Goal: Task Accomplishment & Management: Use online tool/utility

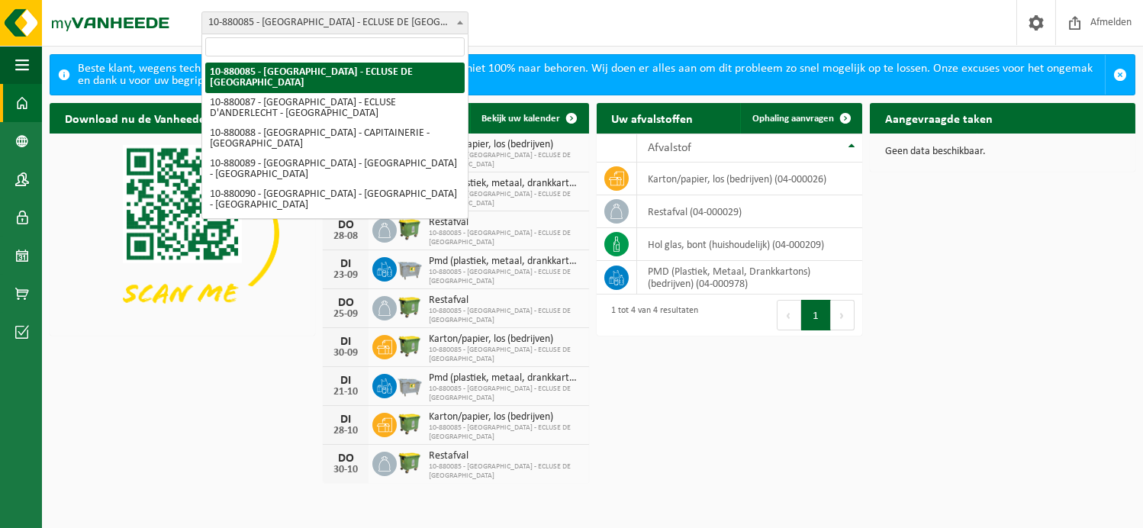
click at [457, 25] on span at bounding box center [459, 22] width 15 height 20
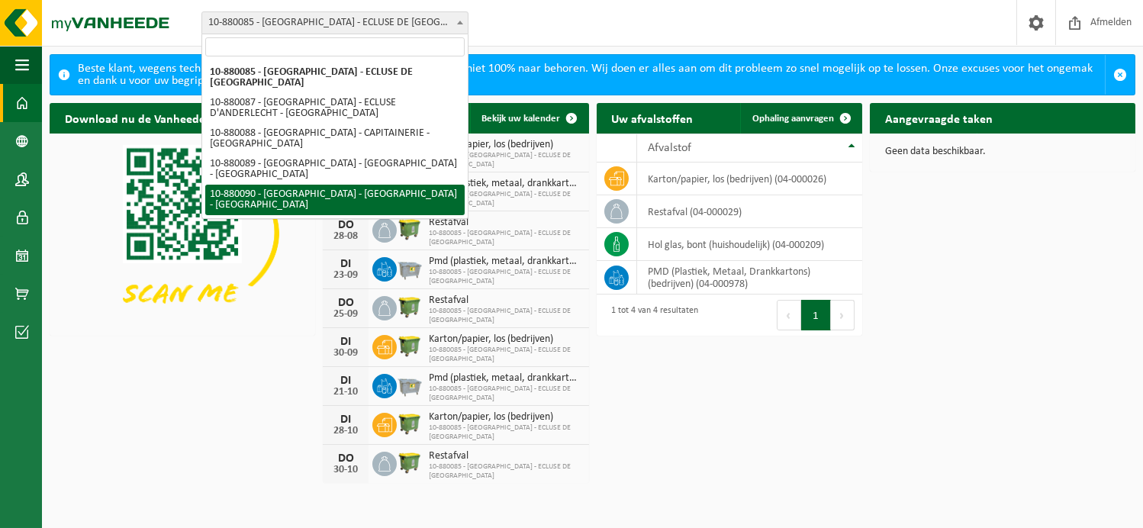
select select "110426"
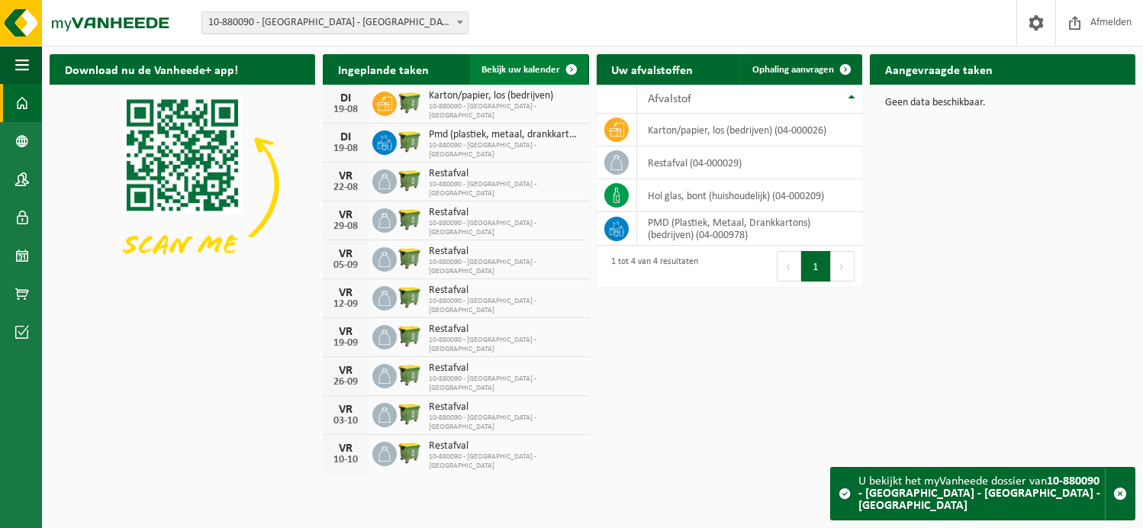
click at [529, 71] on span "Bekijk uw kalender" at bounding box center [521, 70] width 79 height 10
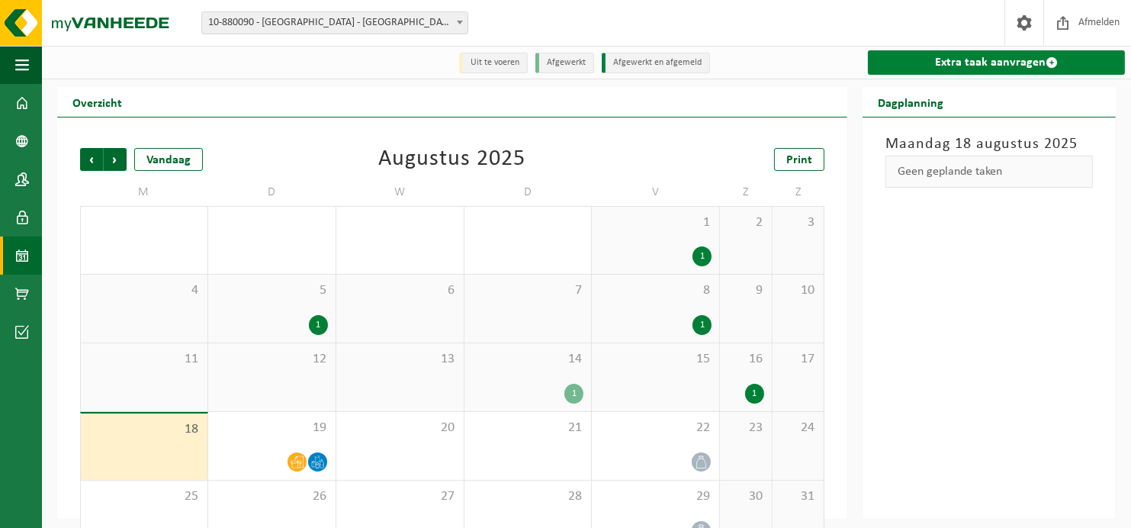
click at [992, 63] on link "Extra taak aanvragen" at bounding box center [996, 62] width 257 height 24
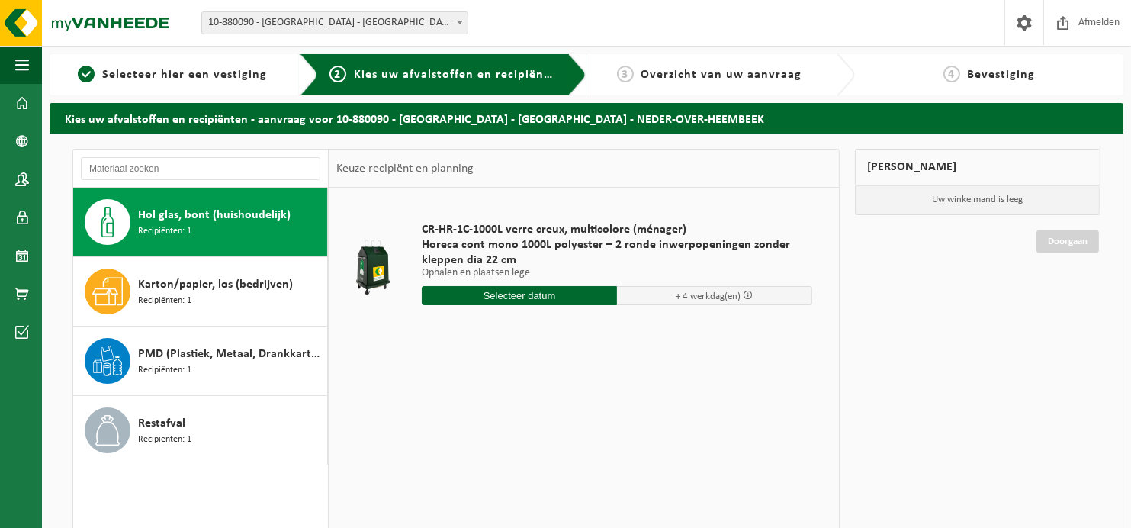
click at [169, 224] on span "Recipiënten: 1" at bounding box center [164, 231] width 53 height 14
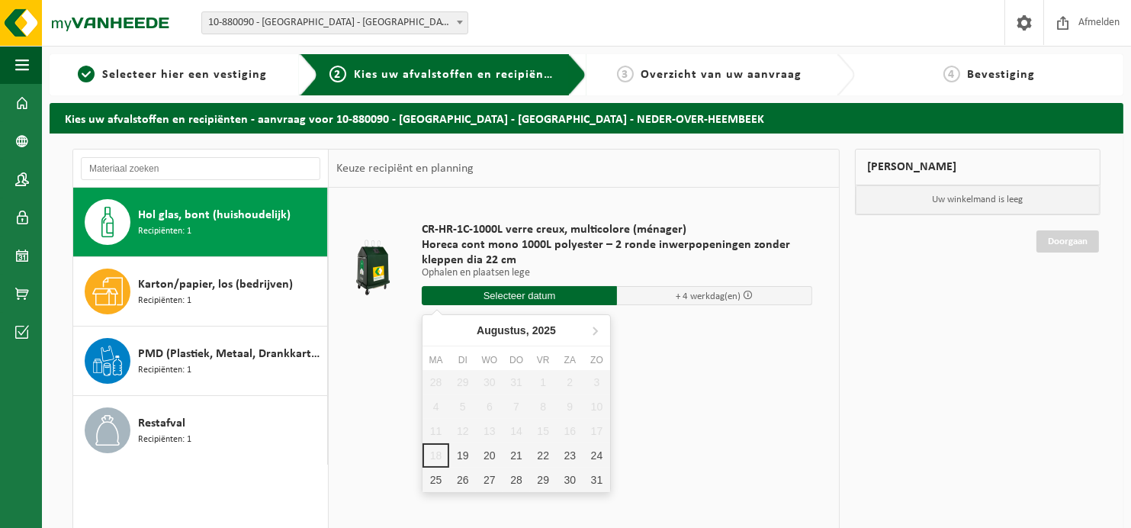
click at [508, 289] on input "text" at bounding box center [519, 295] width 195 height 19
click at [464, 456] on div "19" at bounding box center [462, 455] width 27 height 24
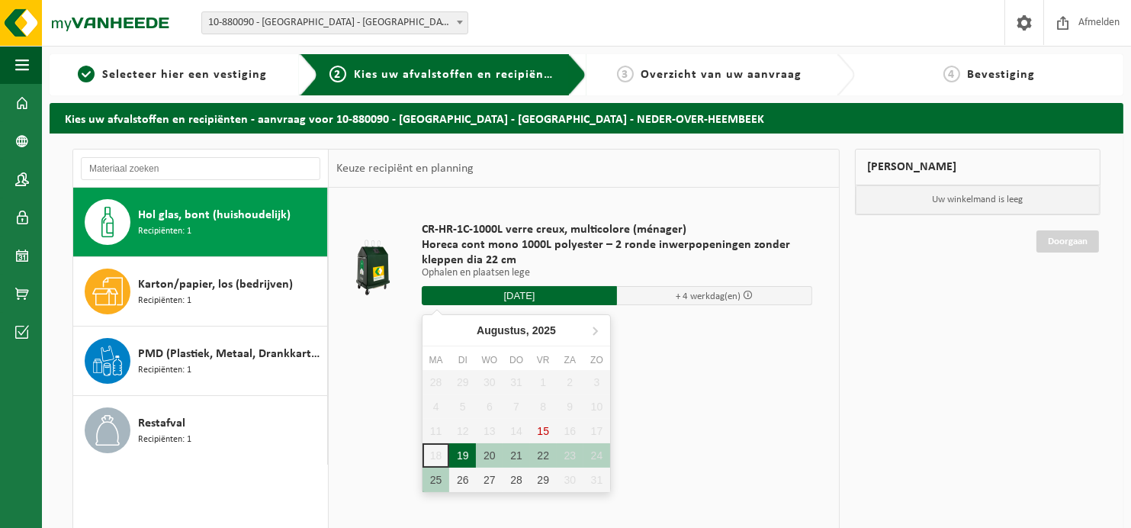
type input "Van 2025-08-19"
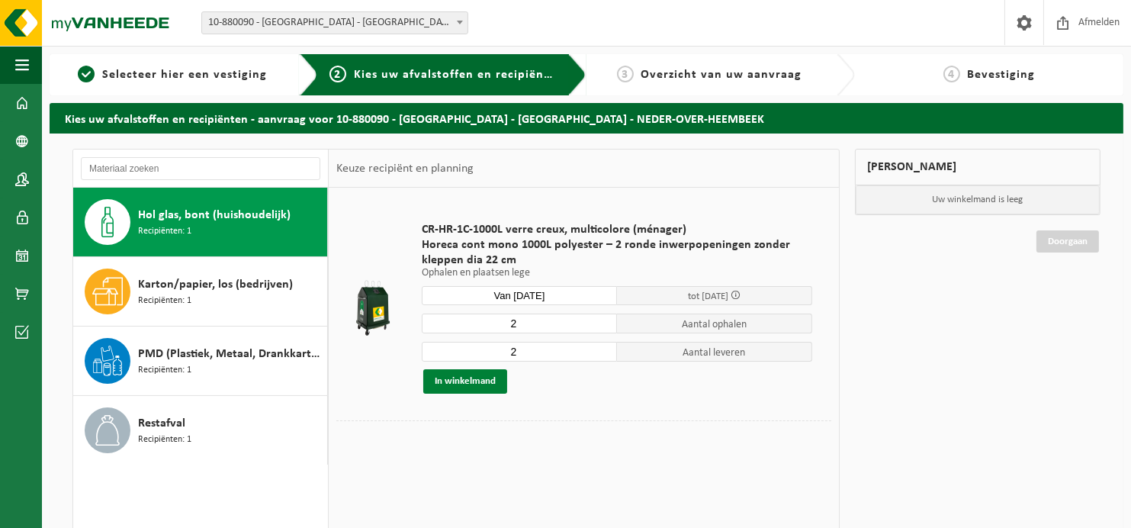
click at [476, 378] on button "In winkelmand" at bounding box center [465, 381] width 84 height 24
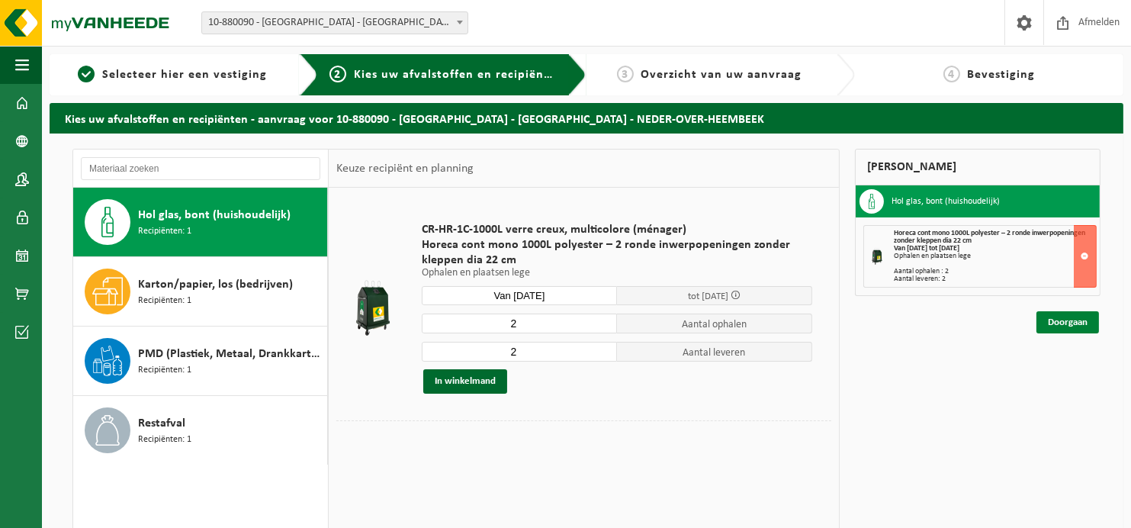
click at [1056, 321] on link "Doorgaan" at bounding box center [1068, 322] width 63 height 22
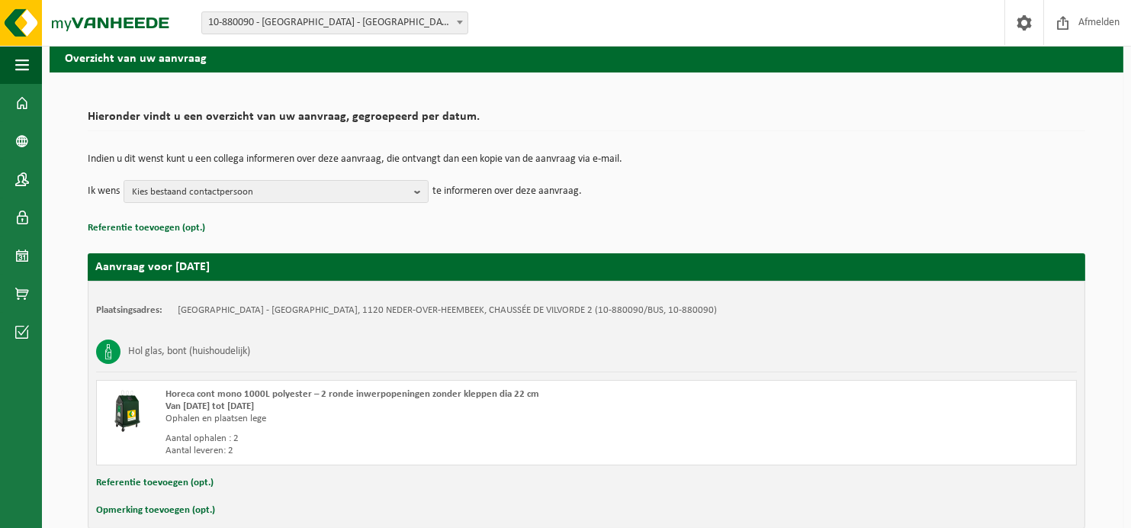
scroll to position [137, 0]
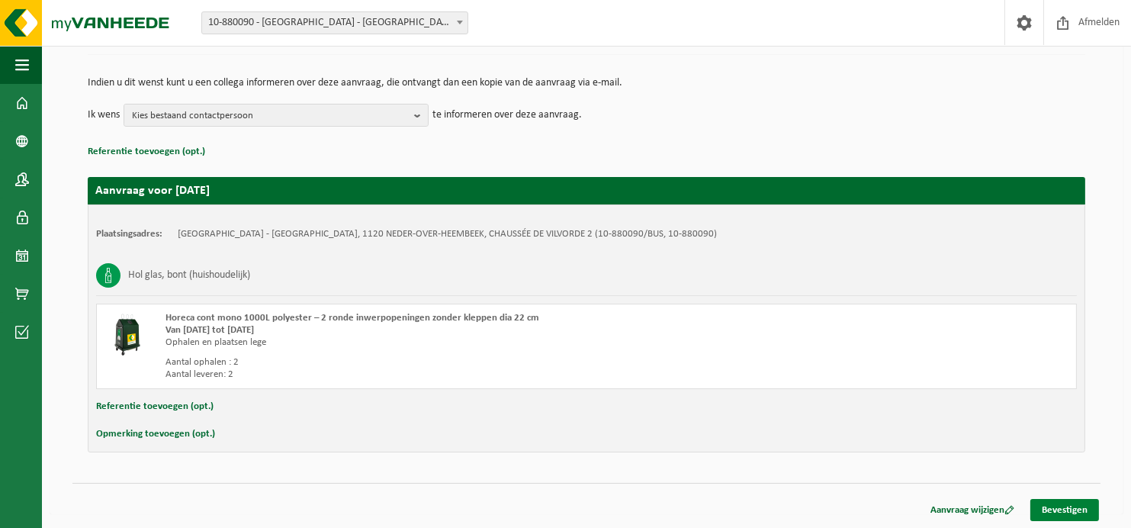
click at [1064, 504] on link "Bevestigen" at bounding box center [1064, 510] width 69 height 22
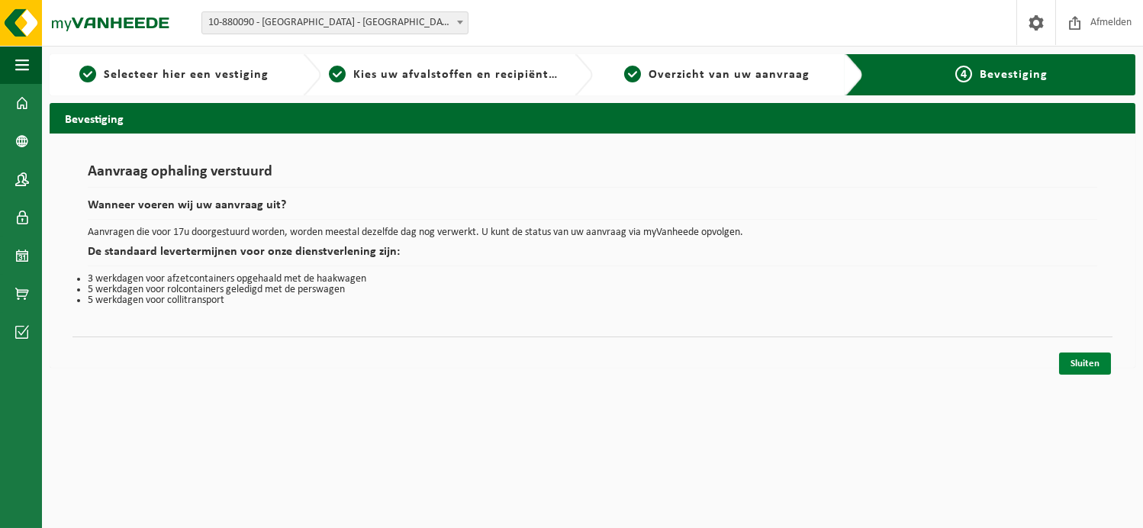
click at [1085, 362] on link "Sluiten" at bounding box center [1085, 363] width 52 height 22
